Goal: Task Accomplishment & Management: Complete application form

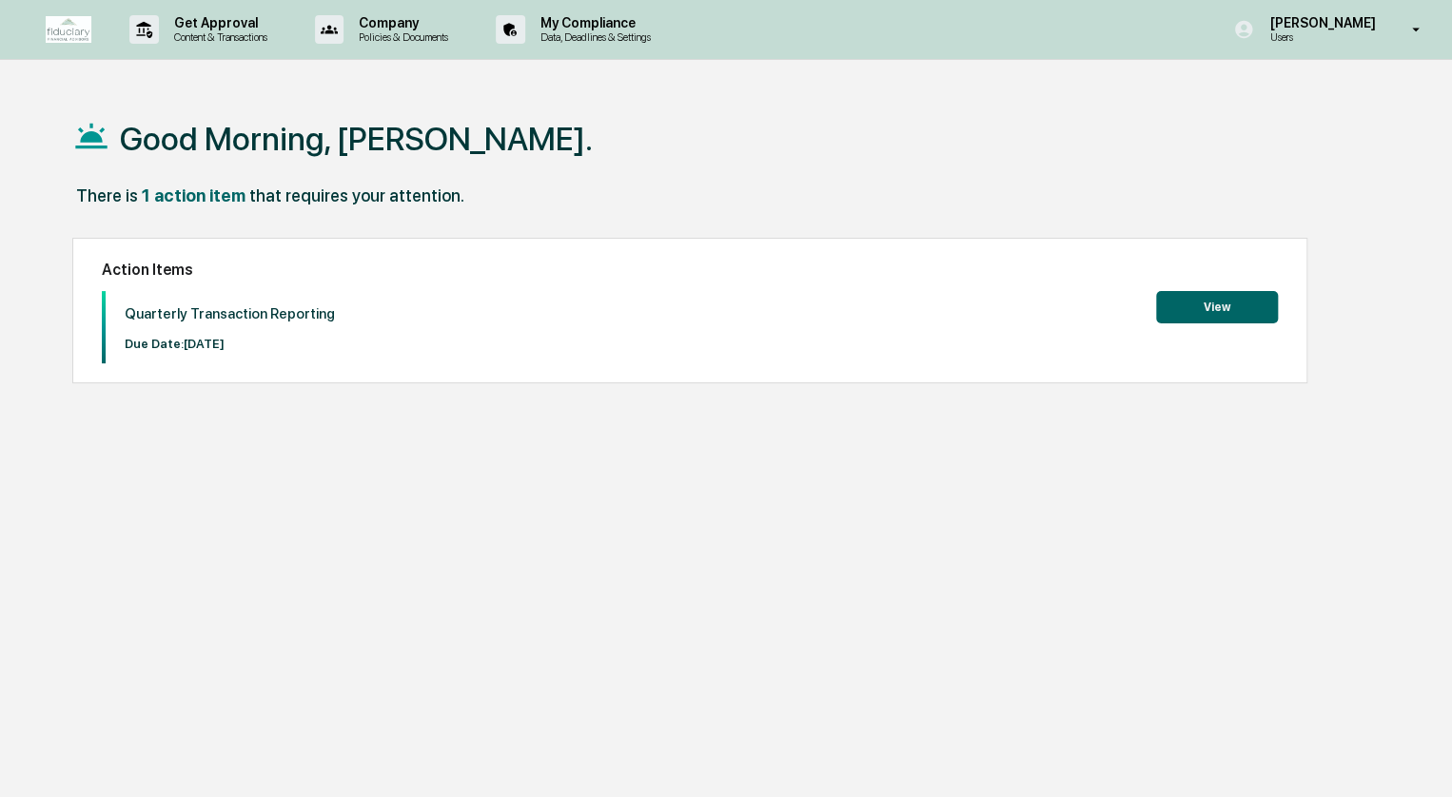
click at [1229, 292] on button "View" at bounding box center [1217, 307] width 122 height 32
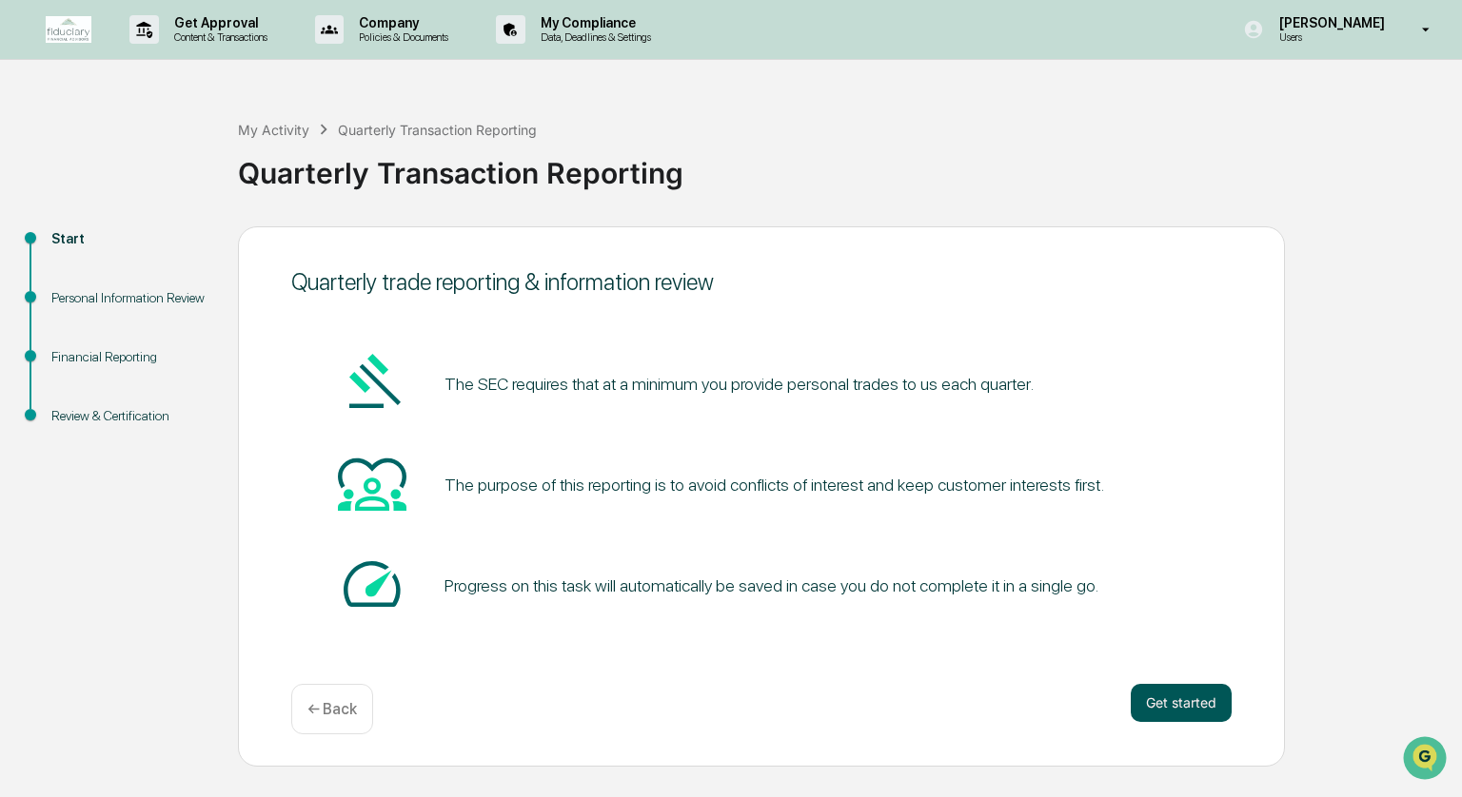
click at [1174, 697] on button "Get started" at bounding box center [1180, 703] width 101 height 38
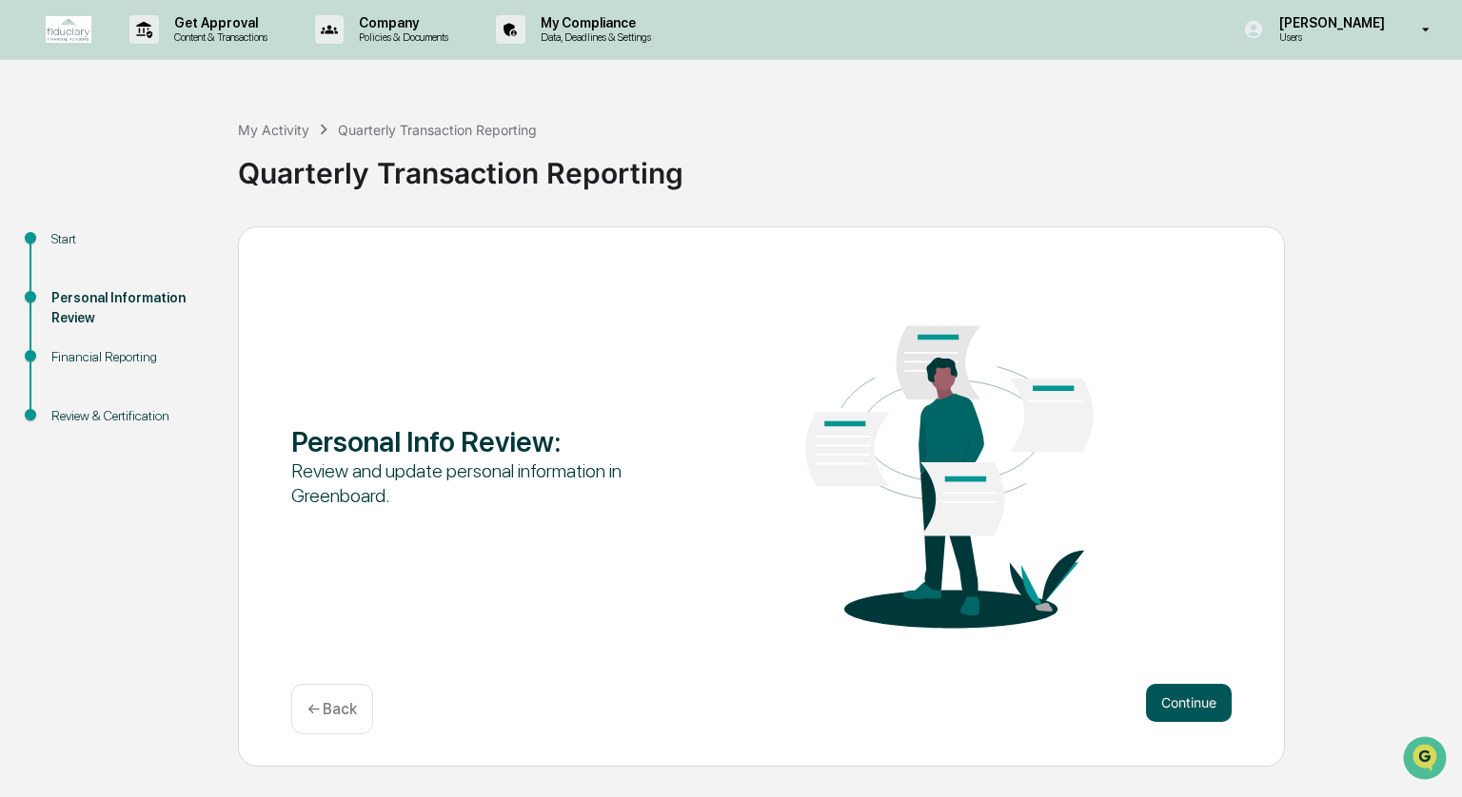
click at [1196, 699] on button "Continue" at bounding box center [1189, 703] width 86 height 38
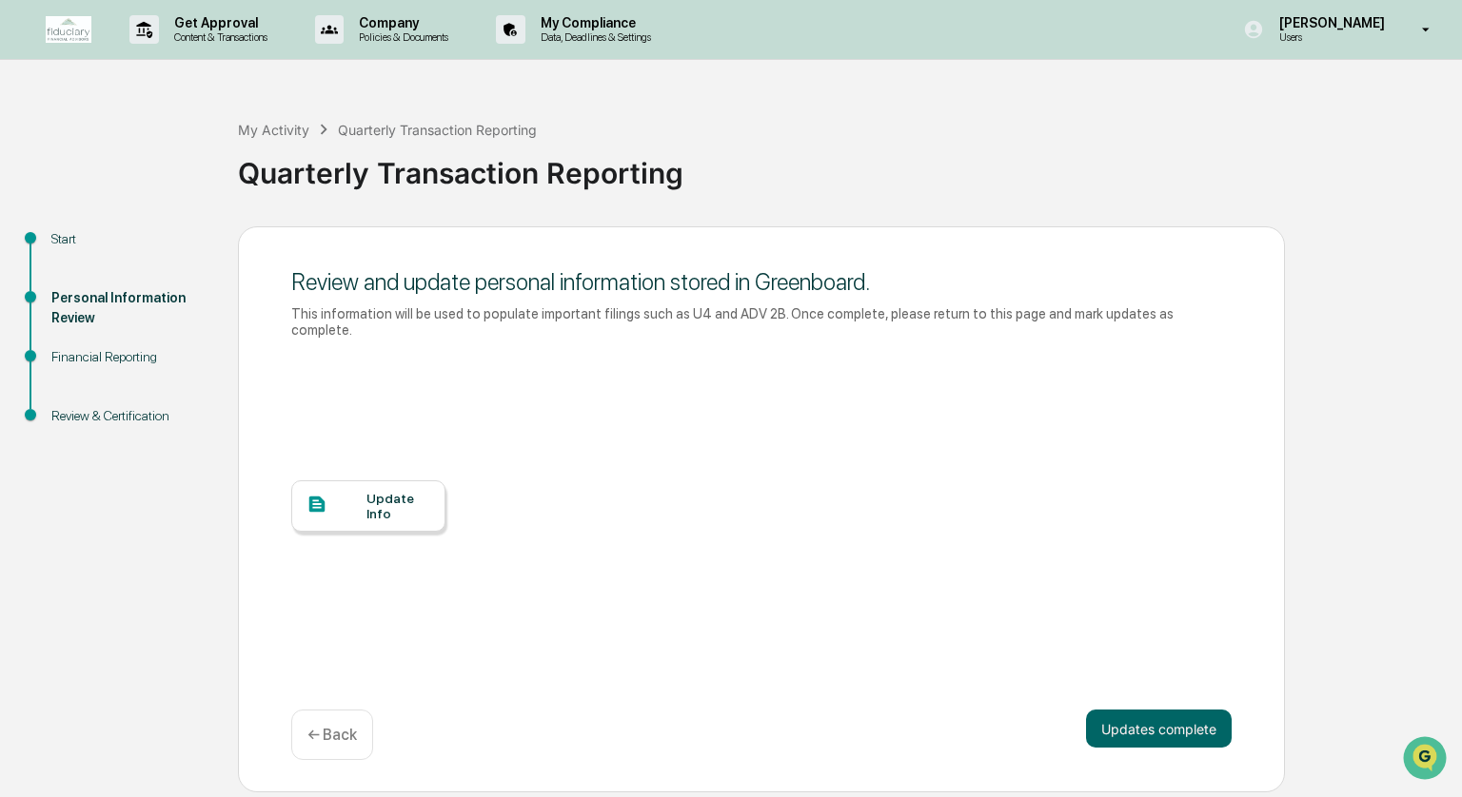
click at [366, 491] on div "Update Info" at bounding box center [398, 506] width 64 height 30
click at [1227, 718] on button "Updates complete" at bounding box center [1159, 729] width 146 height 38
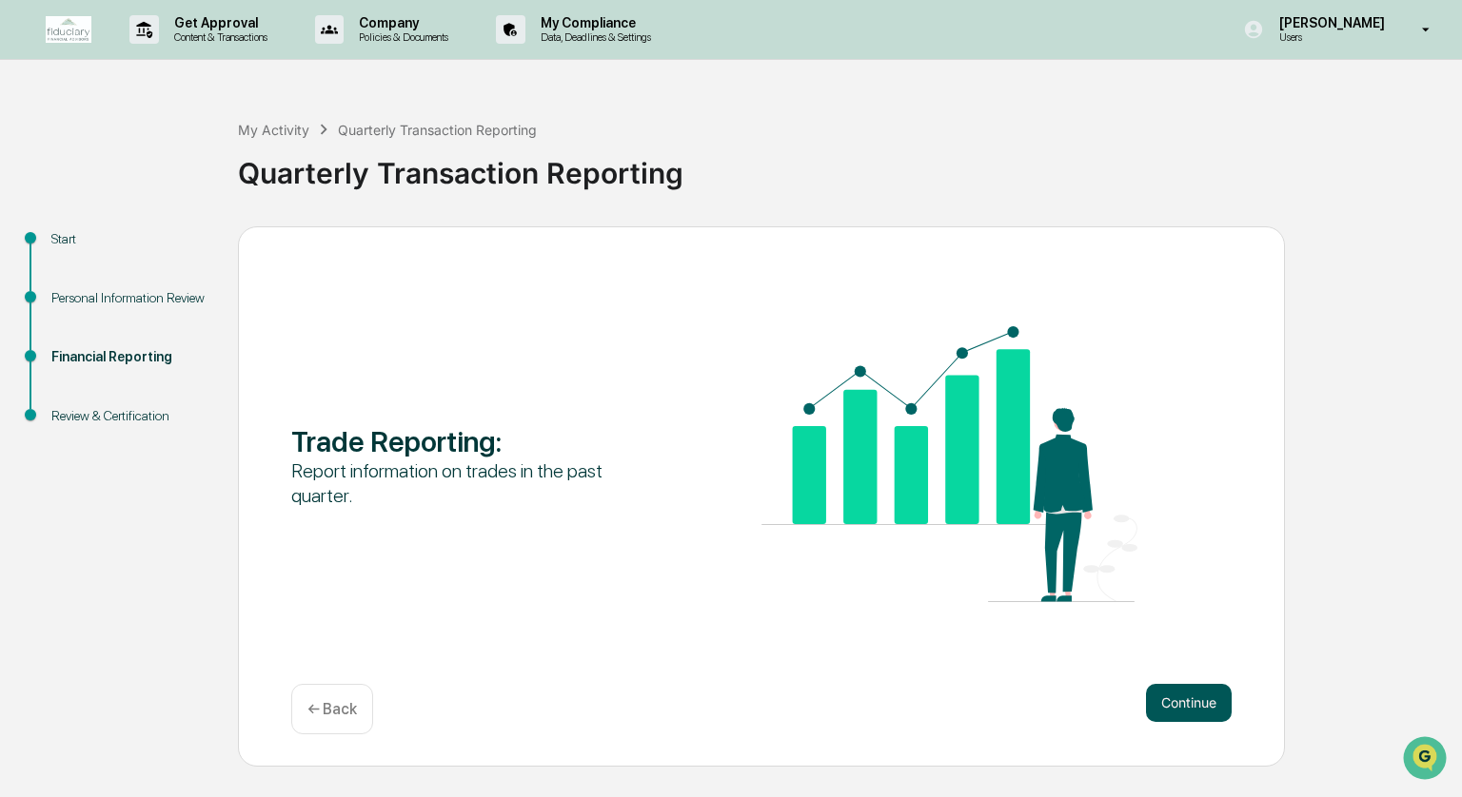
click at [1219, 688] on button "Continue" at bounding box center [1189, 703] width 86 height 38
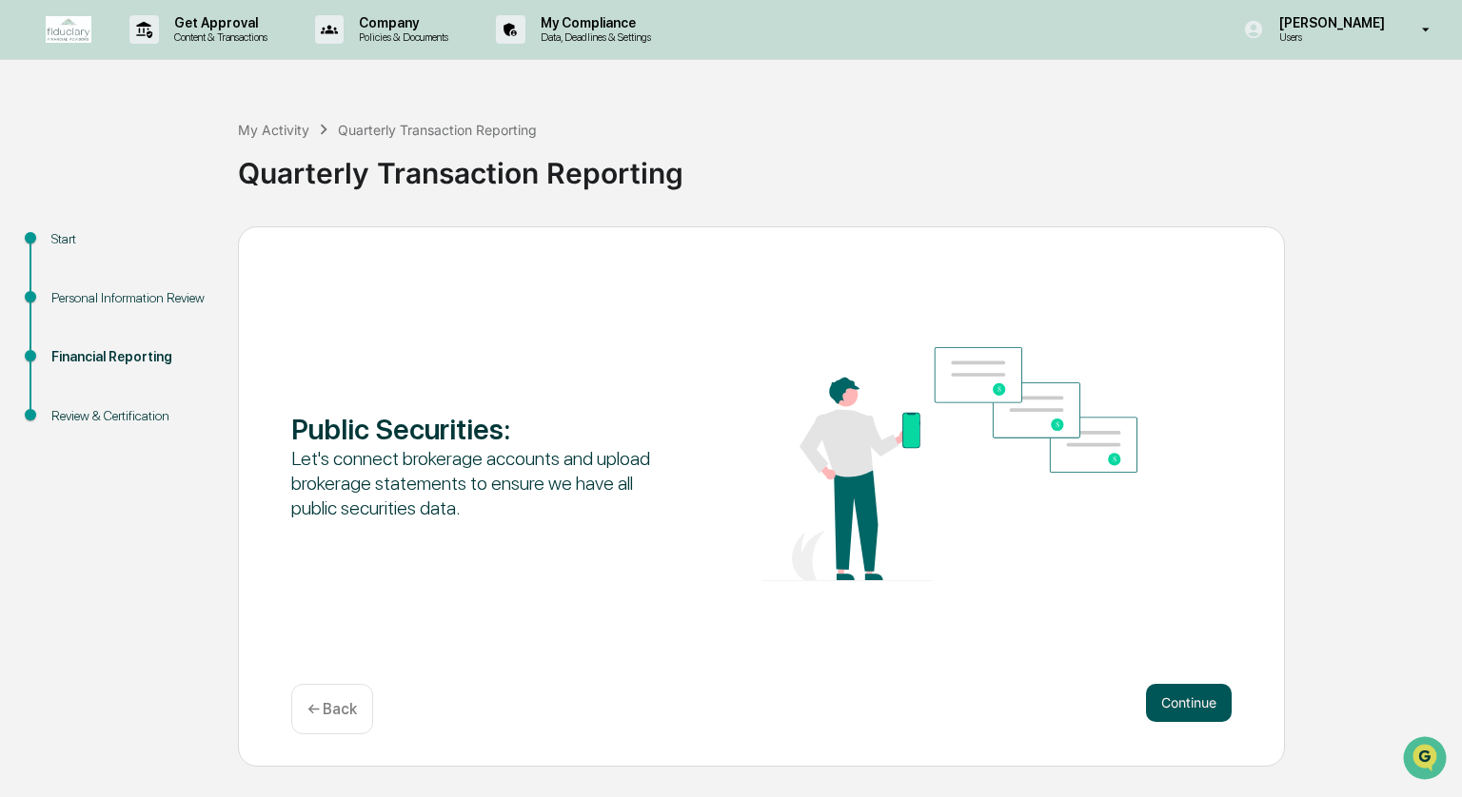
click at [1186, 703] on button "Continue" at bounding box center [1189, 703] width 86 height 38
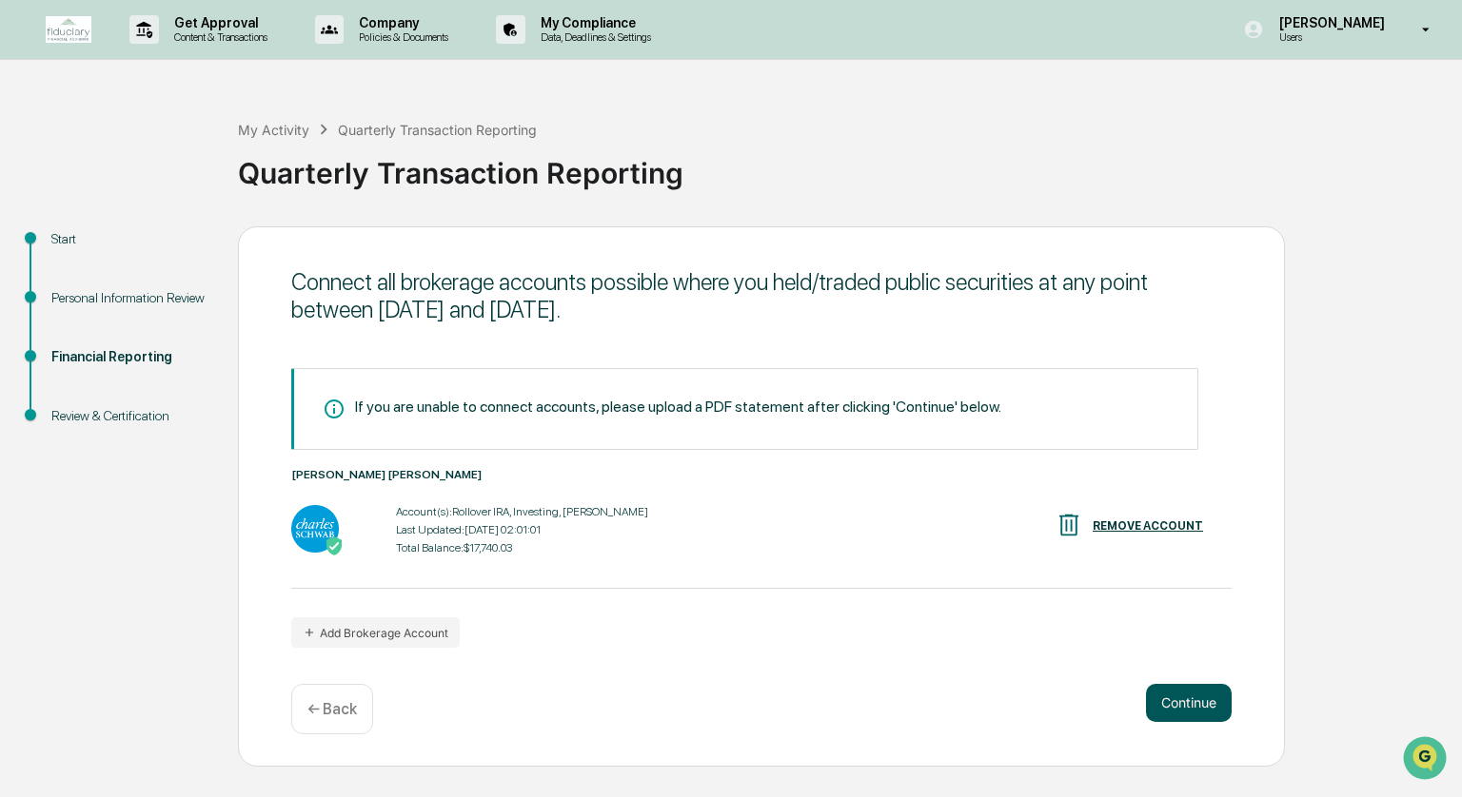
click at [1192, 707] on button "Continue" at bounding box center [1189, 703] width 86 height 38
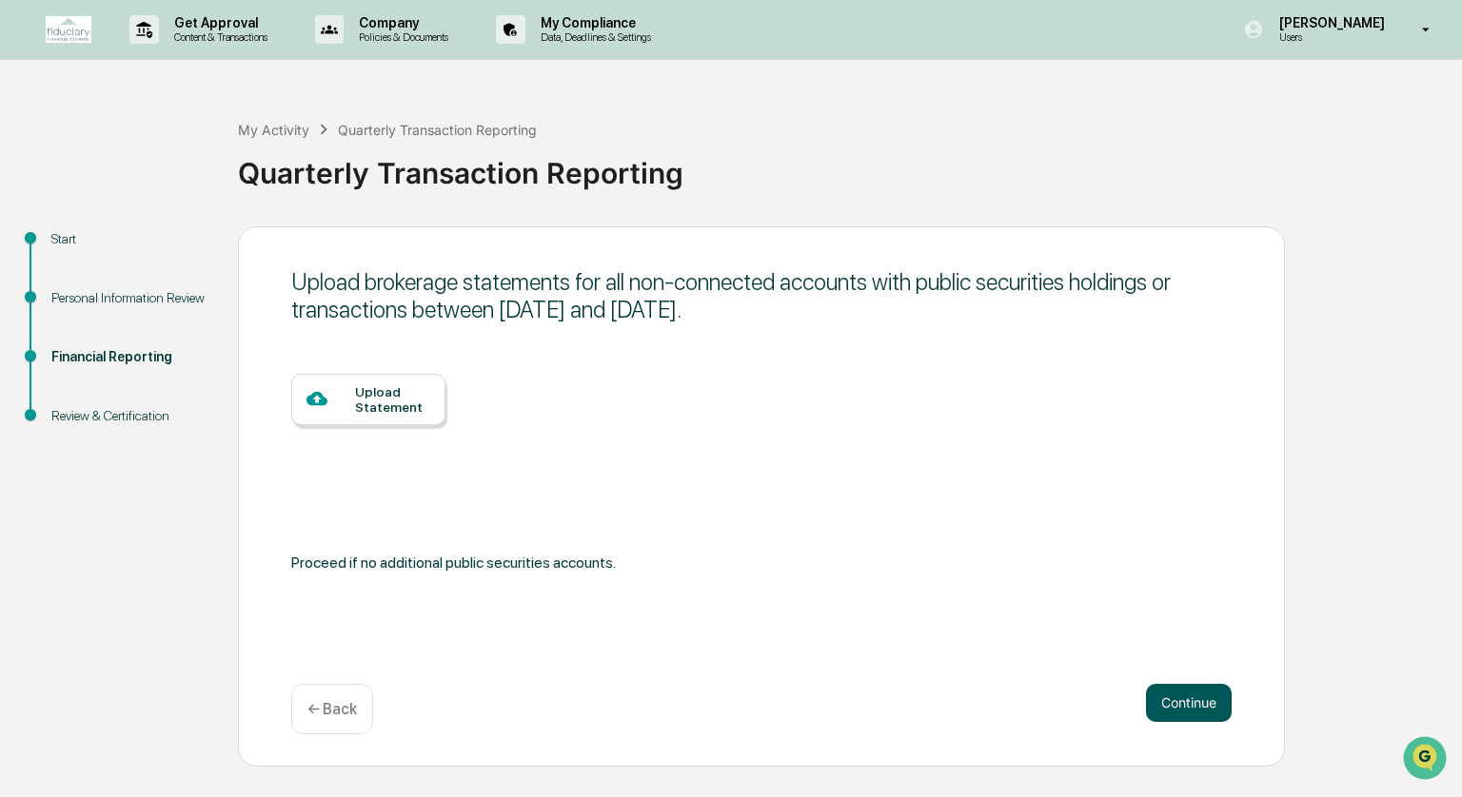
click at [1193, 700] on button "Continue" at bounding box center [1189, 703] width 86 height 38
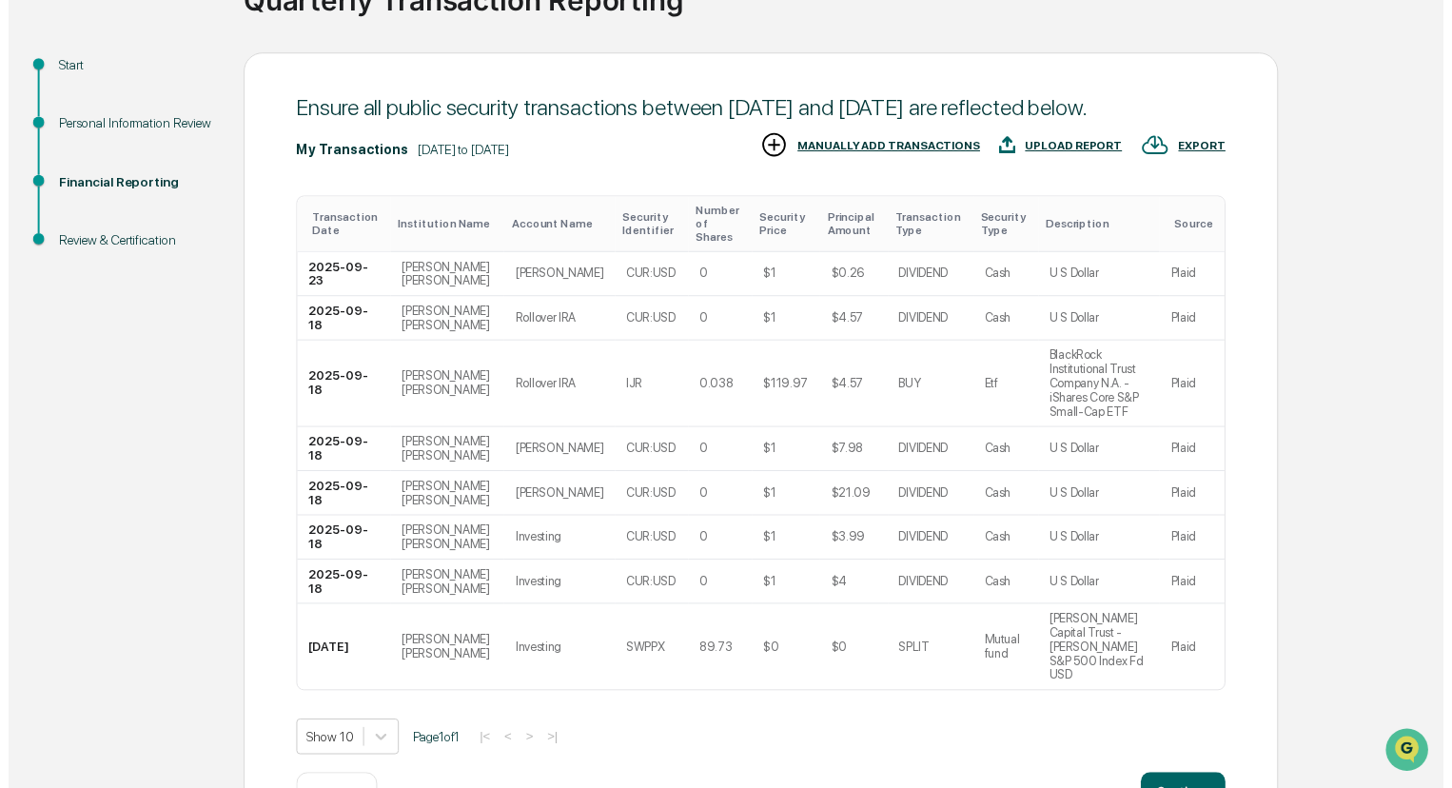
scroll to position [198, 0]
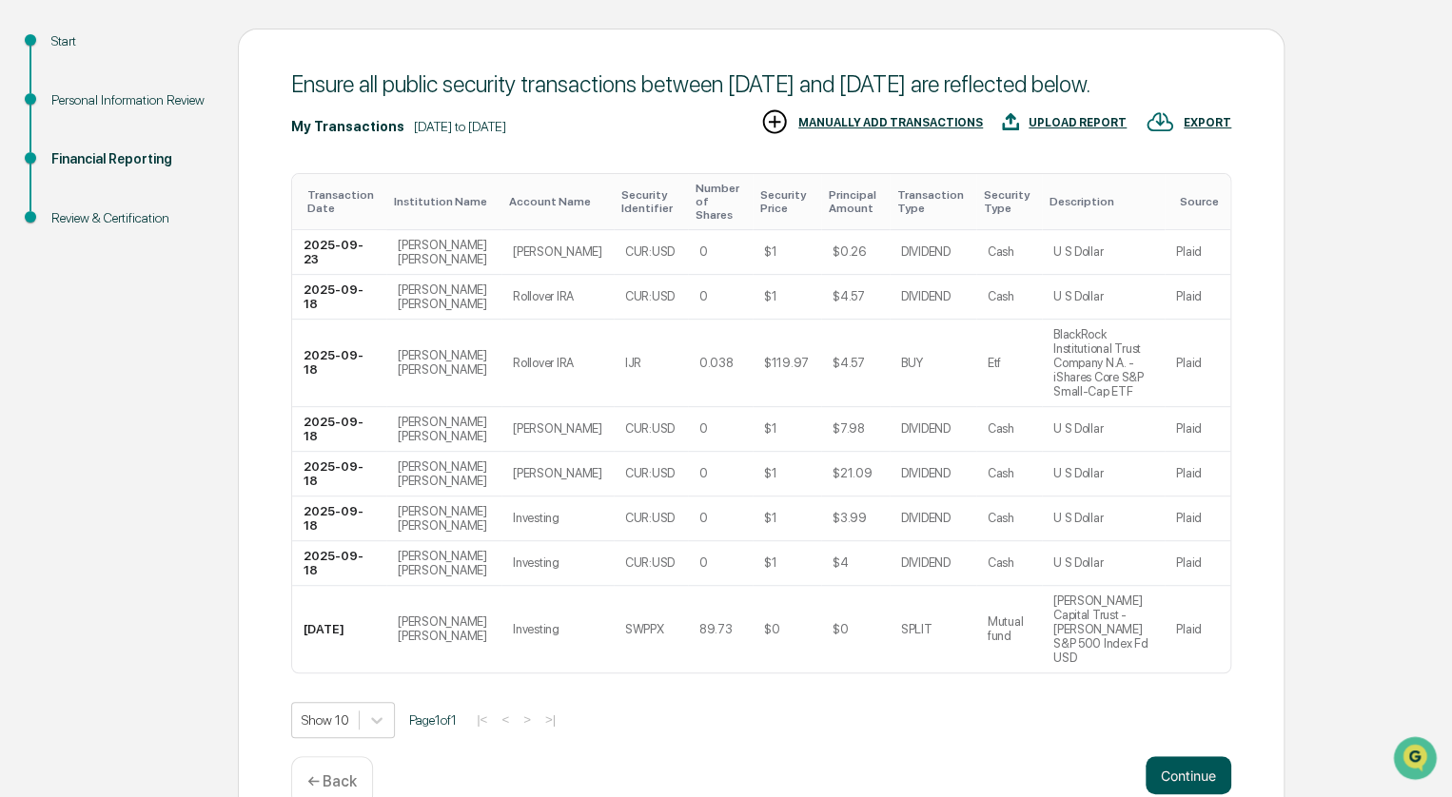
click at [1203, 756] on button "Continue" at bounding box center [1189, 775] width 86 height 38
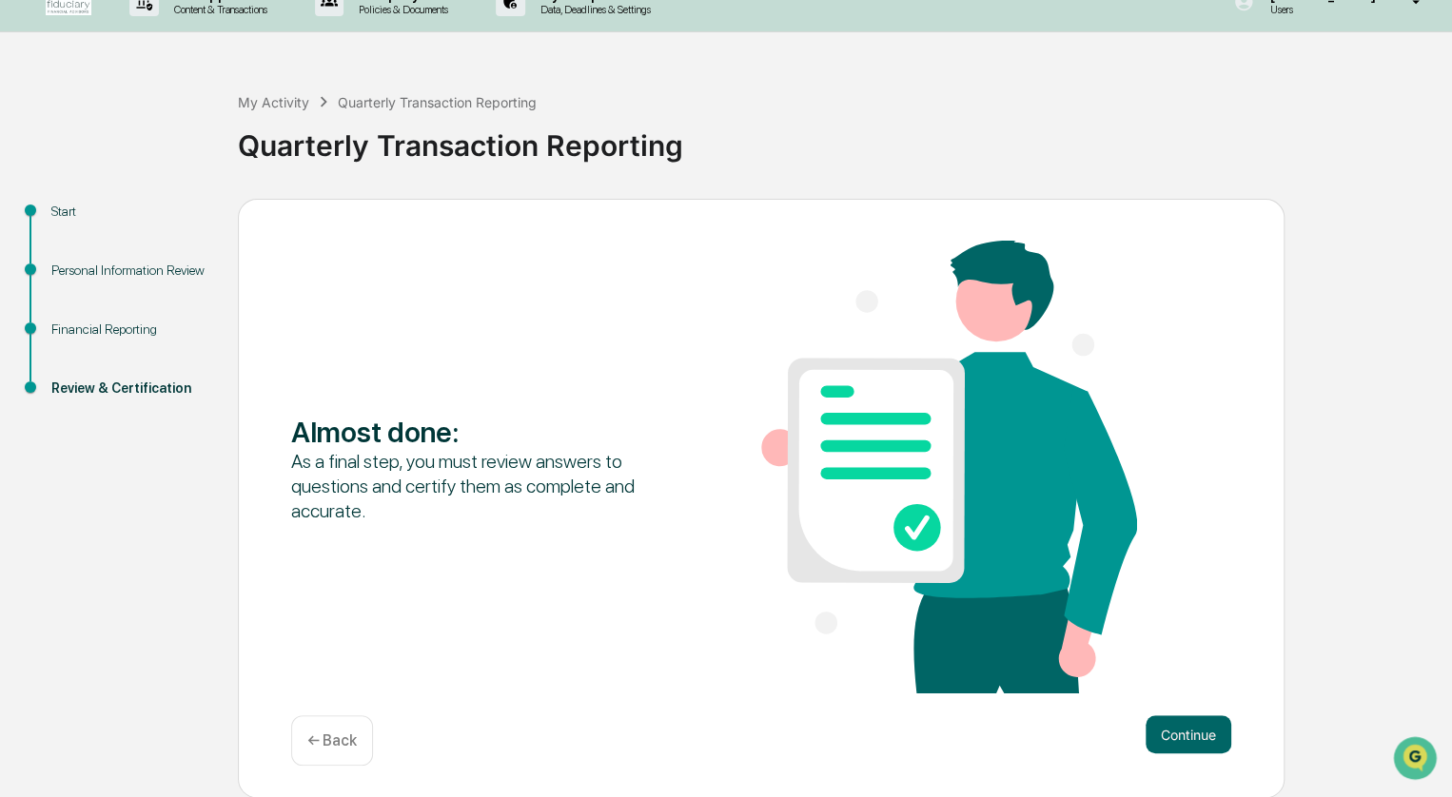
scroll to position [27, 0]
click at [1166, 732] on button "Continue" at bounding box center [1189, 735] width 86 height 38
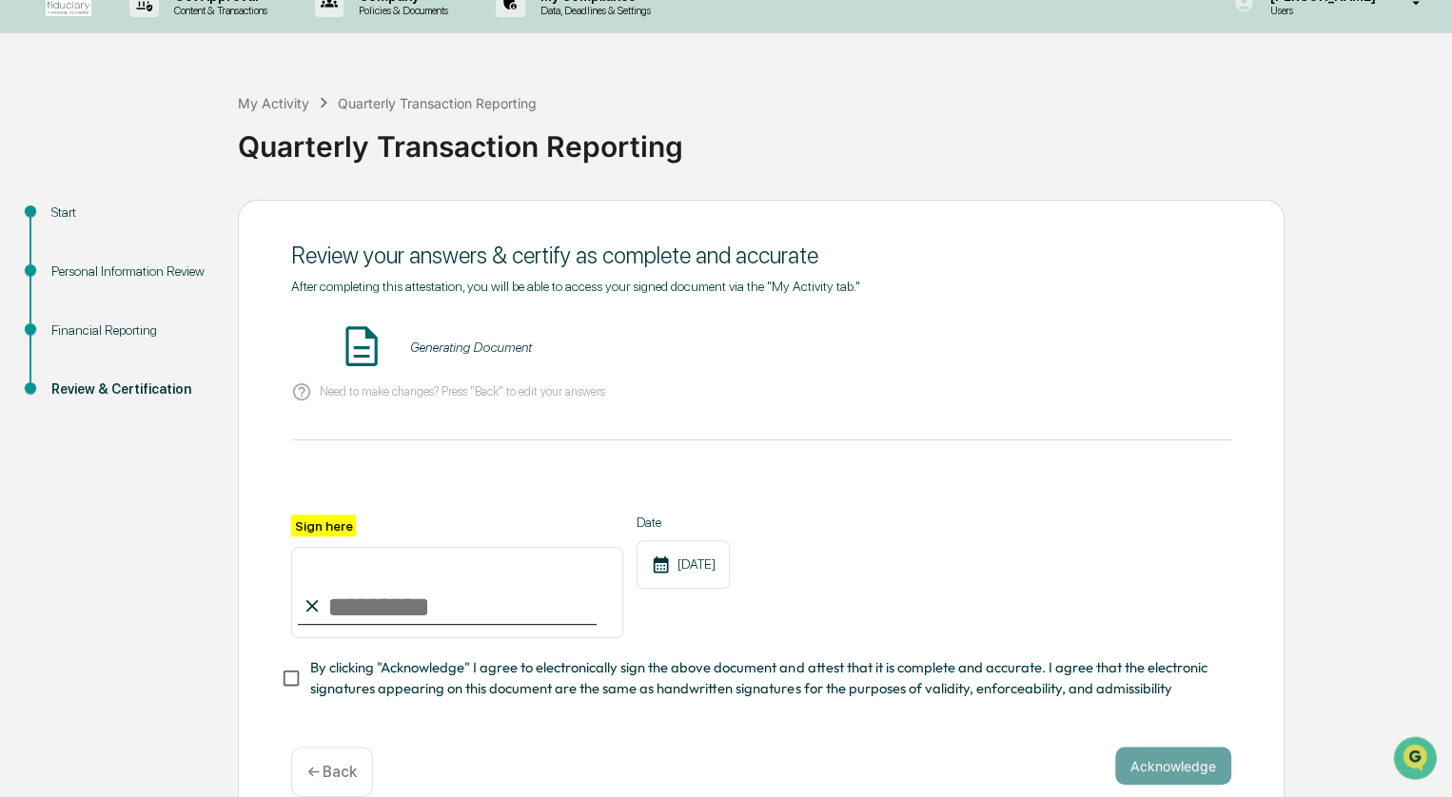
scroll to position [65, 0]
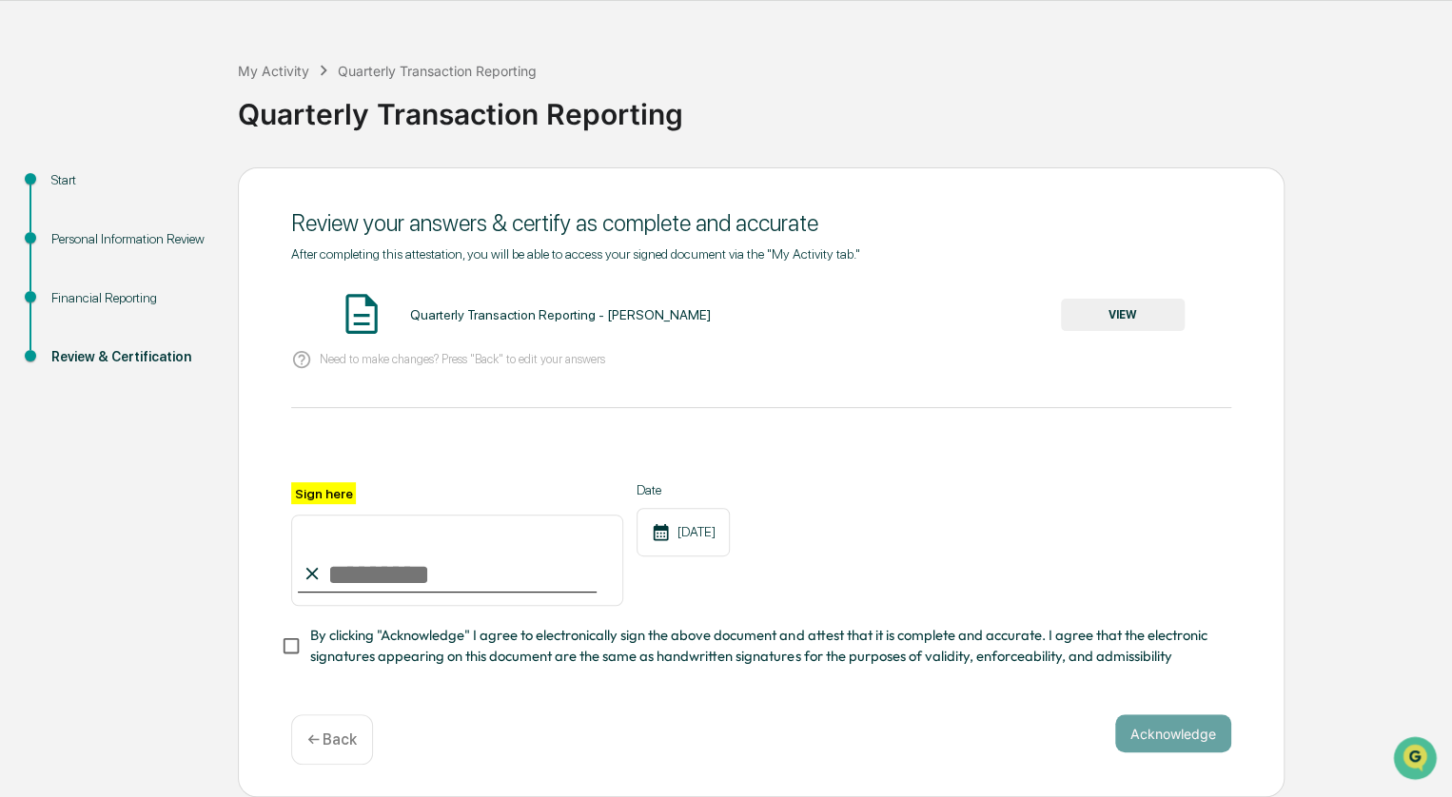
click at [359, 575] on input "Sign here" at bounding box center [457, 560] width 332 height 91
type input "**********"
click at [1165, 737] on button "Acknowledge" at bounding box center [1173, 734] width 116 height 38
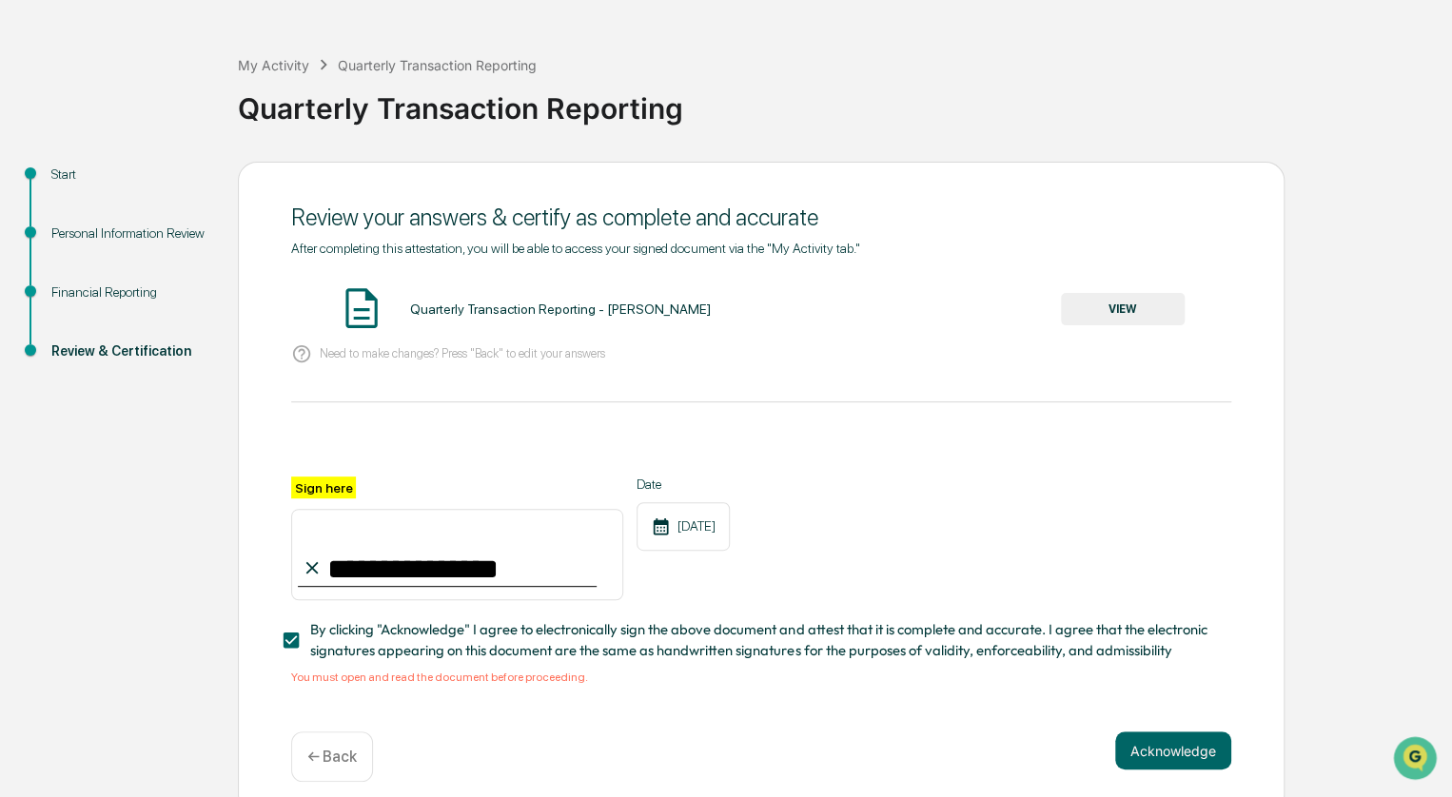
scroll to position [88, 0]
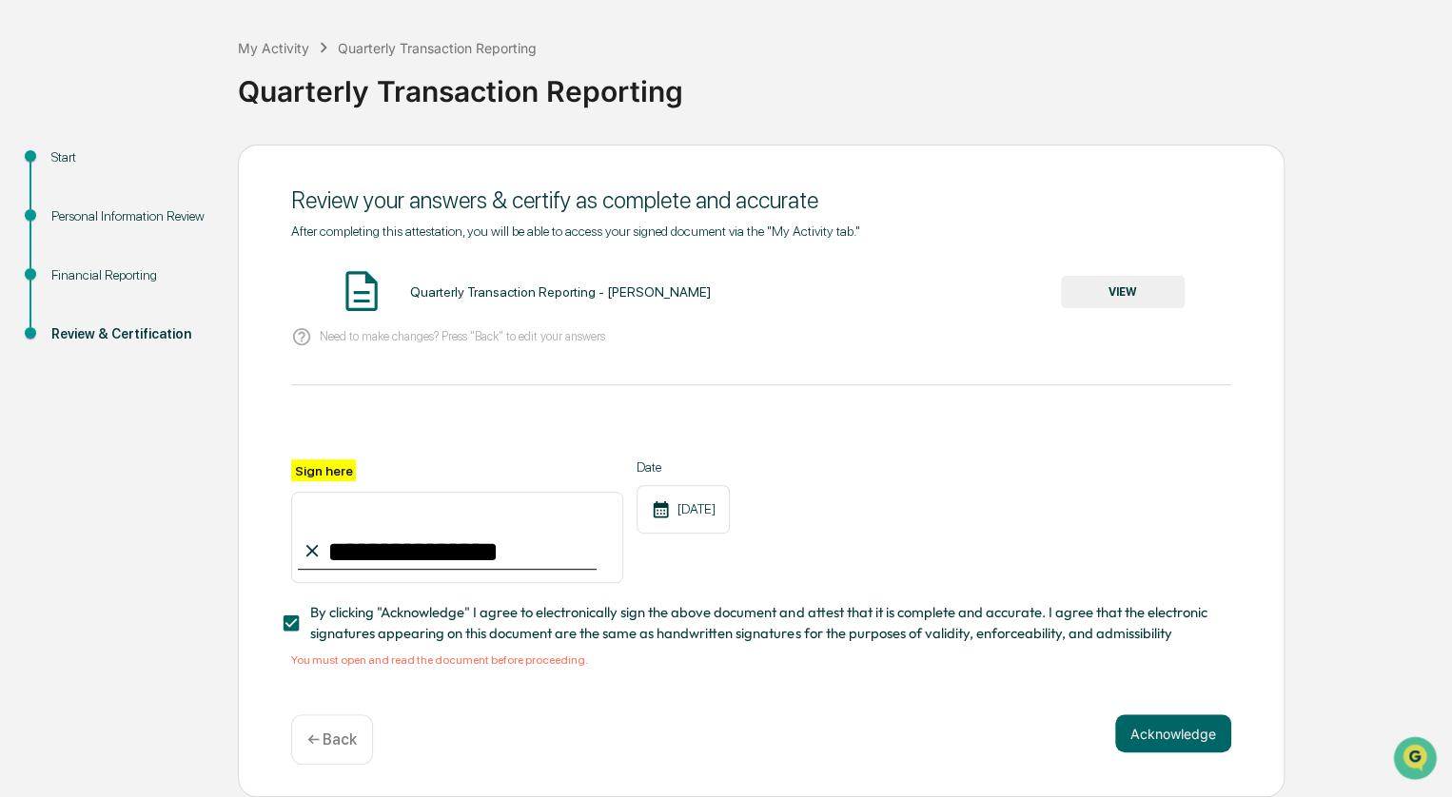
click at [1153, 291] on button "VIEW" at bounding box center [1123, 292] width 124 height 32
